Goal: Task Accomplishment & Management: Manage account settings

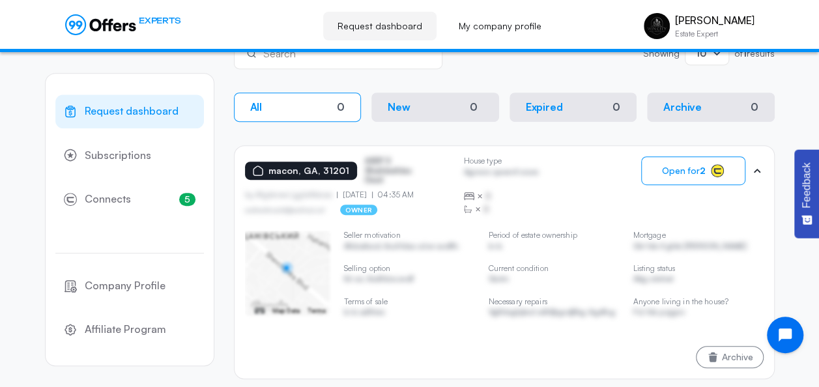
scroll to position [306, 0]
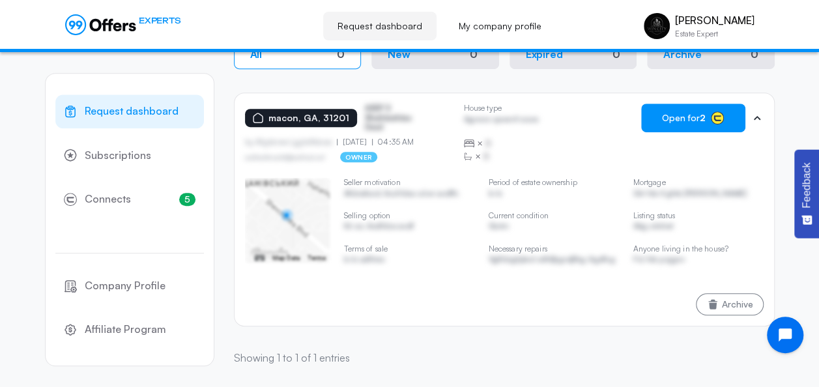
click at [681, 117] on span "Open for 2" at bounding box center [684, 118] width 44 height 10
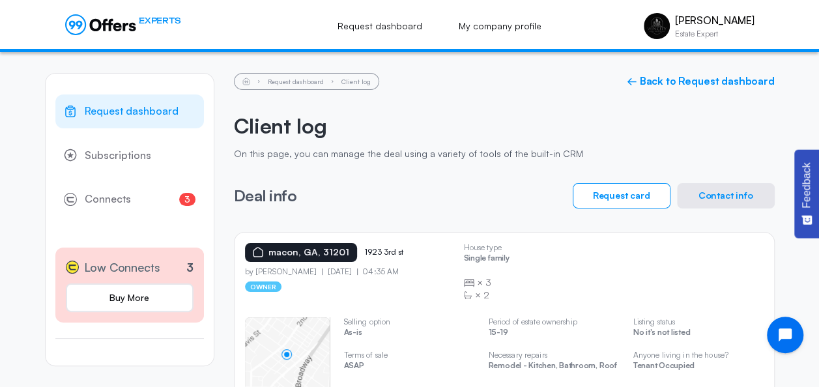
scroll to position [85, 0]
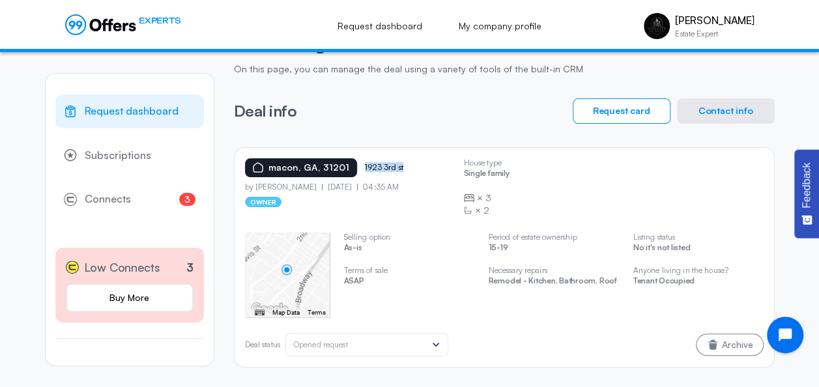
drag, startPoint x: 360, startPoint y: 167, endPoint x: 401, endPoint y: 166, distance: 41.0
click at [401, 166] on p "1923 3rd st" at bounding box center [397, 167] width 65 height 9
copy p "1923 3rd st"
click at [442, 345] on icon at bounding box center [435, 344] width 13 height 13
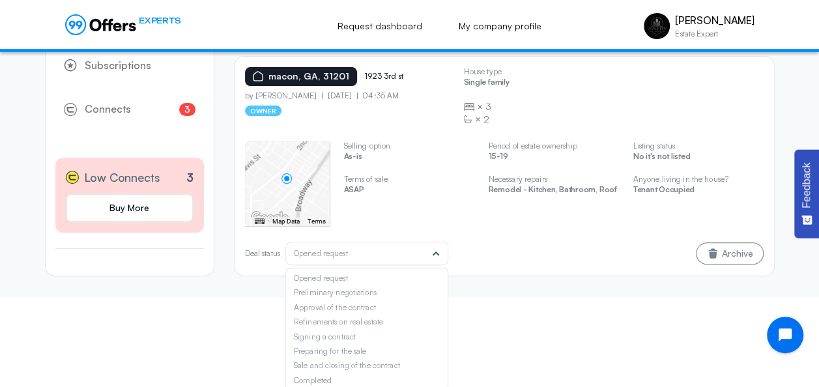
scroll to position [178, 0]
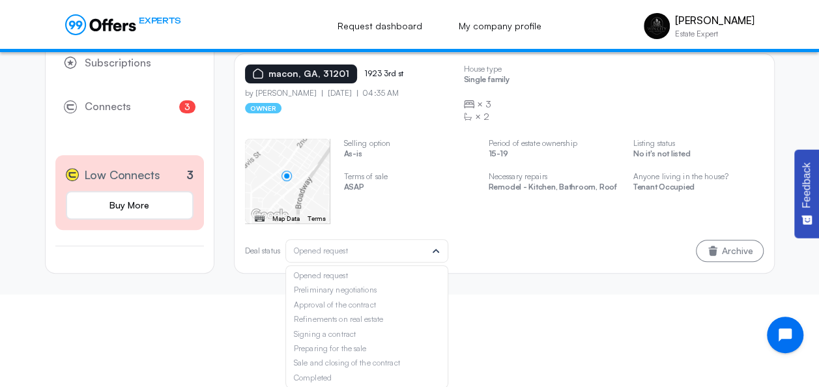
click at [442, 254] on icon at bounding box center [435, 250] width 13 height 13
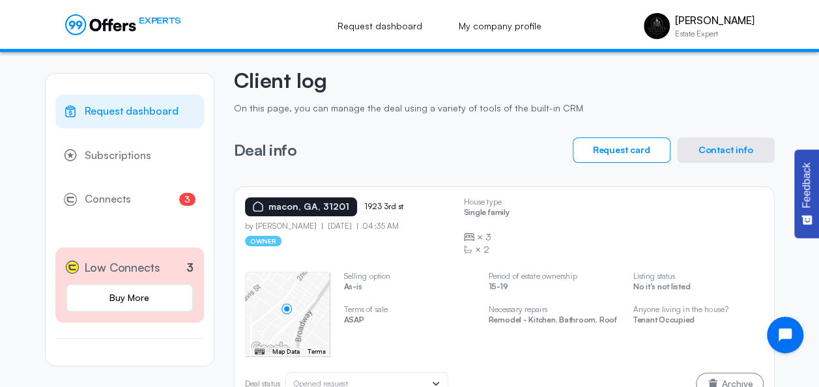
scroll to position [47, 0]
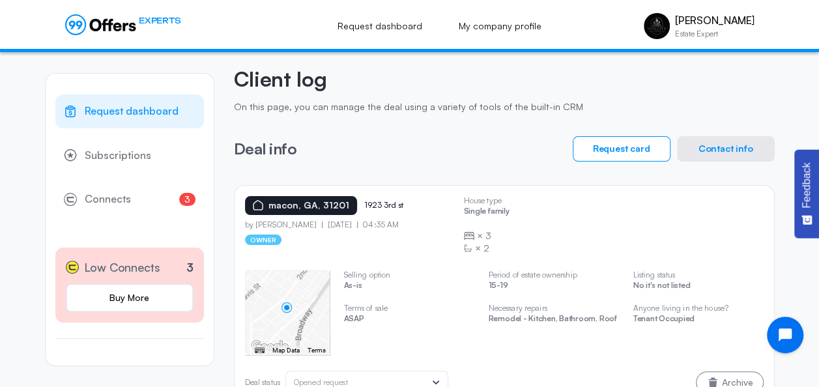
click at [751, 150] on button "Contact info" at bounding box center [726, 148] width 98 height 25
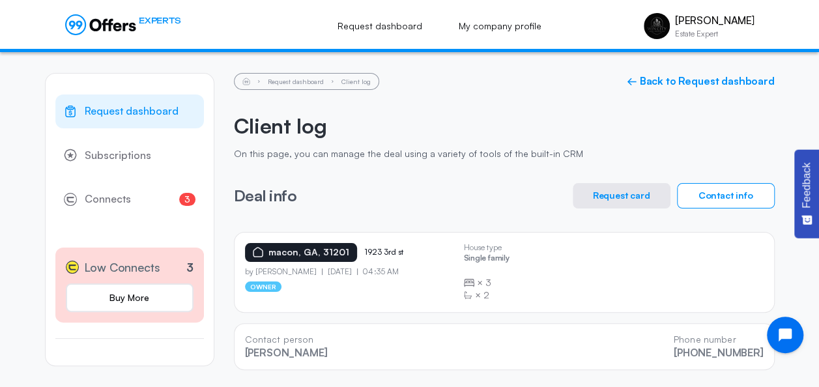
scroll to position [3, 0]
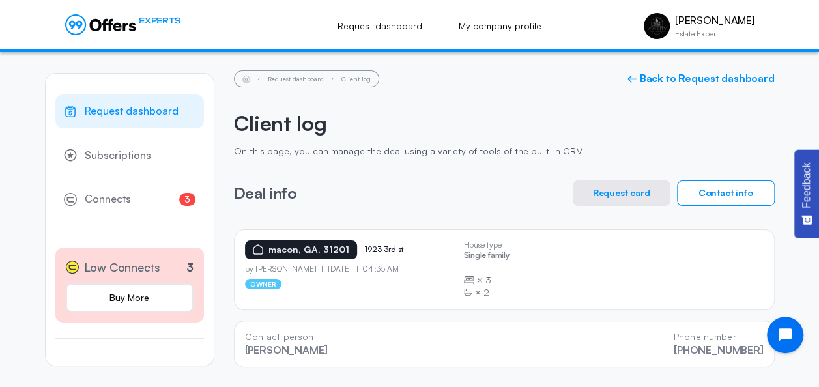
click at [538, 278] on div "[GEOGRAPHIC_DATA] [STREET_ADDRESS] by [PERSON_NAME] [DATE] 04:35 AM owner House…" at bounding box center [504, 269] width 518 height 59
click at [442, 257] on div "[GEOGRAPHIC_DATA] 1923 3rd st" at bounding box center [349, 249] width 208 height 19
click at [641, 194] on button "Request card" at bounding box center [621, 192] width 98 height 25
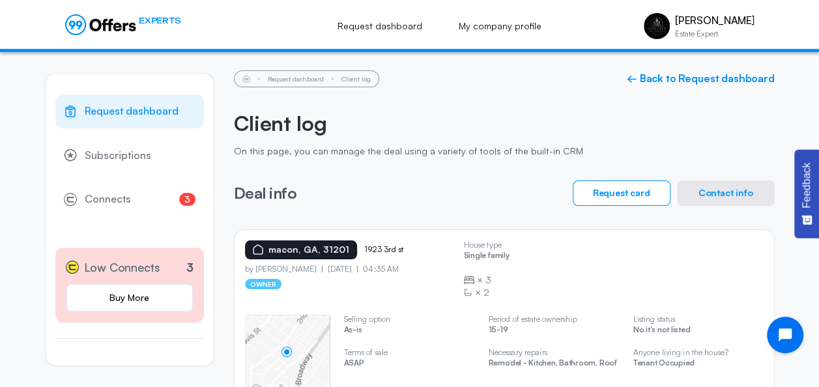
scroll to position [85, 0]
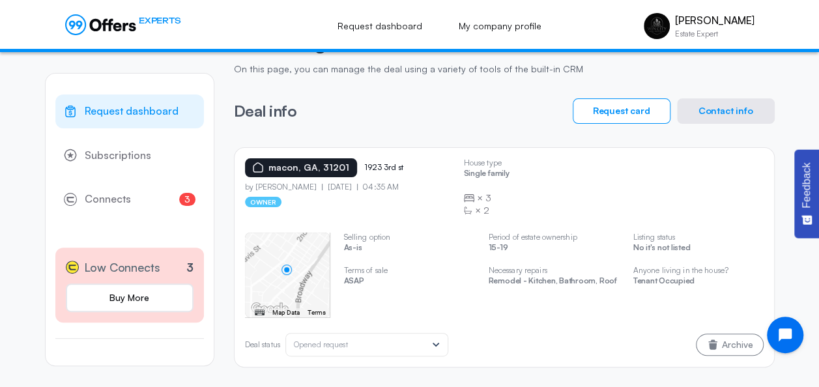
click at [441, 345] on icon at bounding box center [435, 344] width 13 height 13
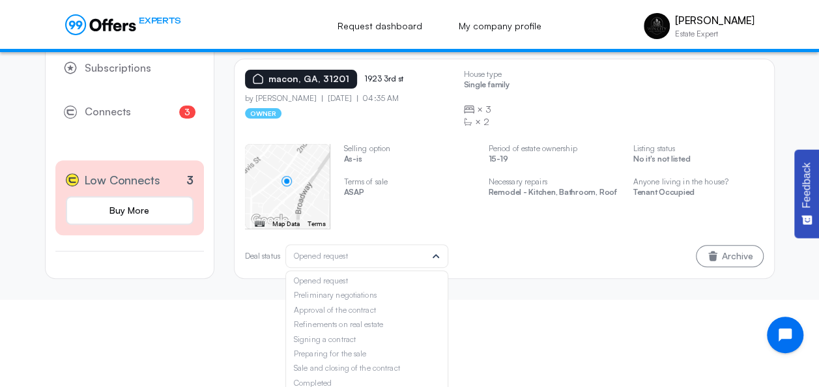
scroll to position [178, 0]
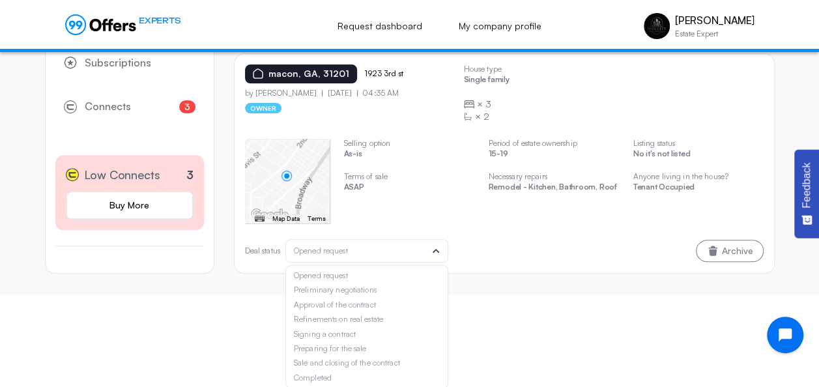
click at [410, 271] on div "Opened request" at bounding box center [367, 275] width 146 height 9
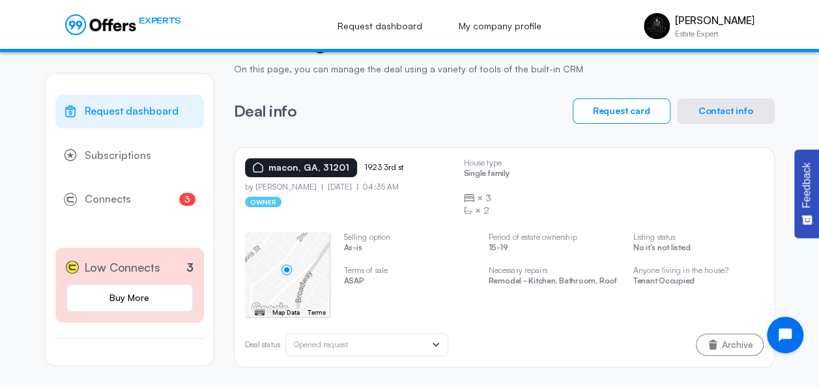
scroll to position [0, 0]
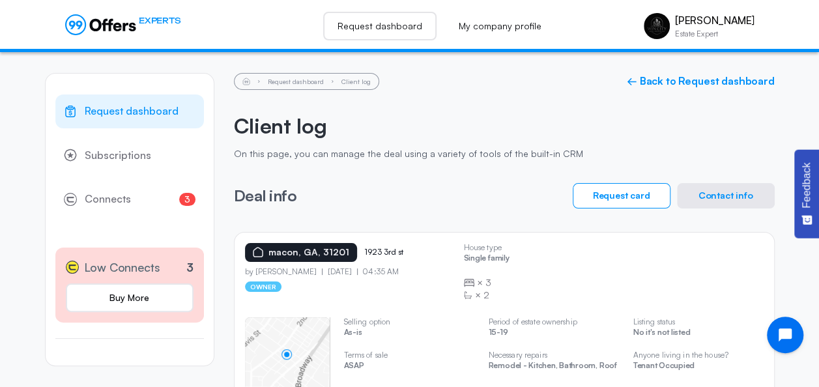
click at [390, 31] on link "Request dashboard" at bounding box center [379, 26] width 113 height 29
